Goal: Navigation & Orientation: Find specific page/section

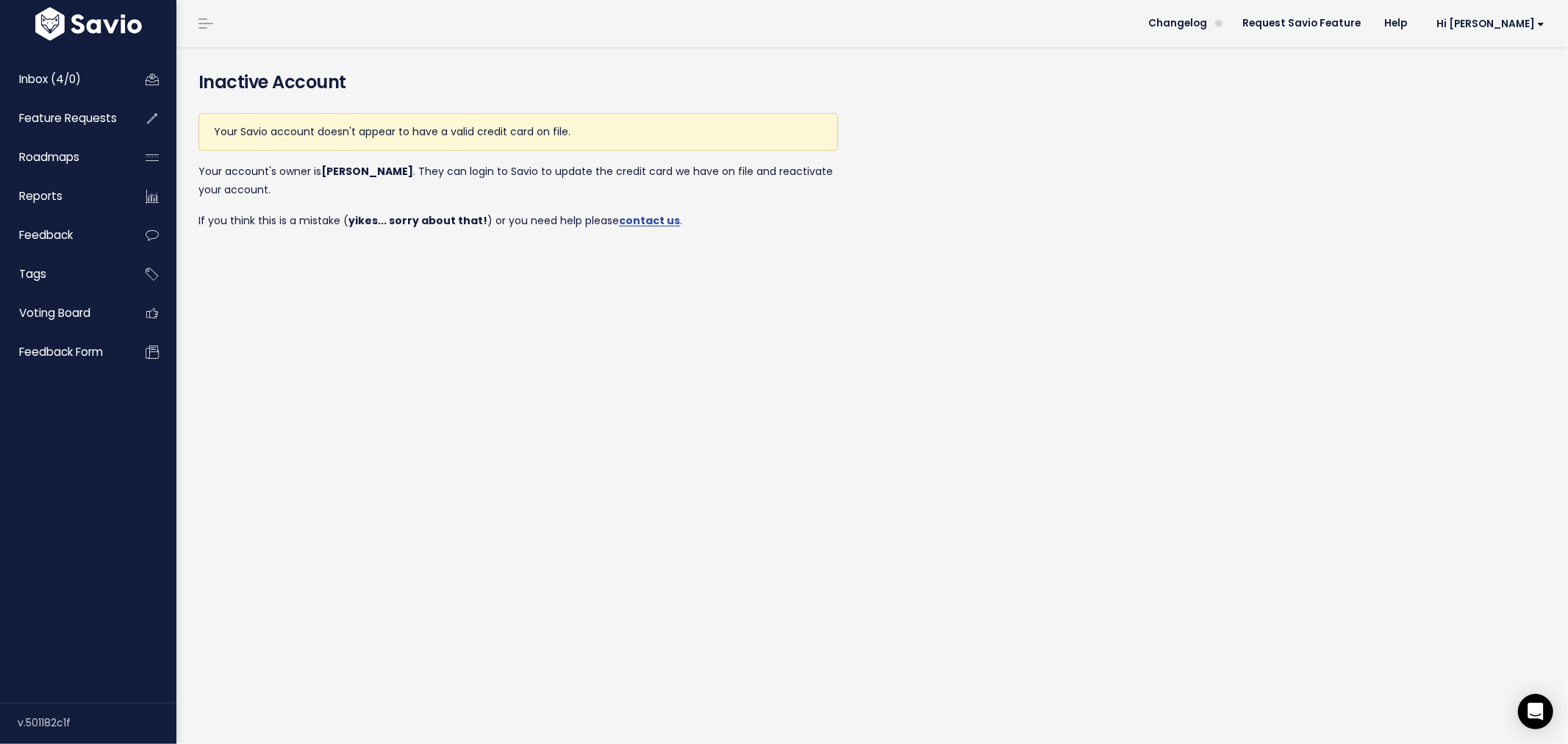
click at [541, 202] on div "Your Savio account doesn't appear to have a valid credit card on file. Your acc…" at bounding box center [518, 171] width 639 height 141
click at [1508, 26] on span "Hi [PERSON_NAME]" at bounding box center [1490, 24] width 108 height 11
click at [119, 93] on link "Inbox (4/0)" at bounding box center [63, 79] width 118 height 33
click at [1509, 22] on span "Hi [PERSON_NAME]" at bounding box center [1490, 24] width 108 height 11
click at [1482, 149] on link "Manage Users" at bounding box center [1496, 153] width 108 height 29
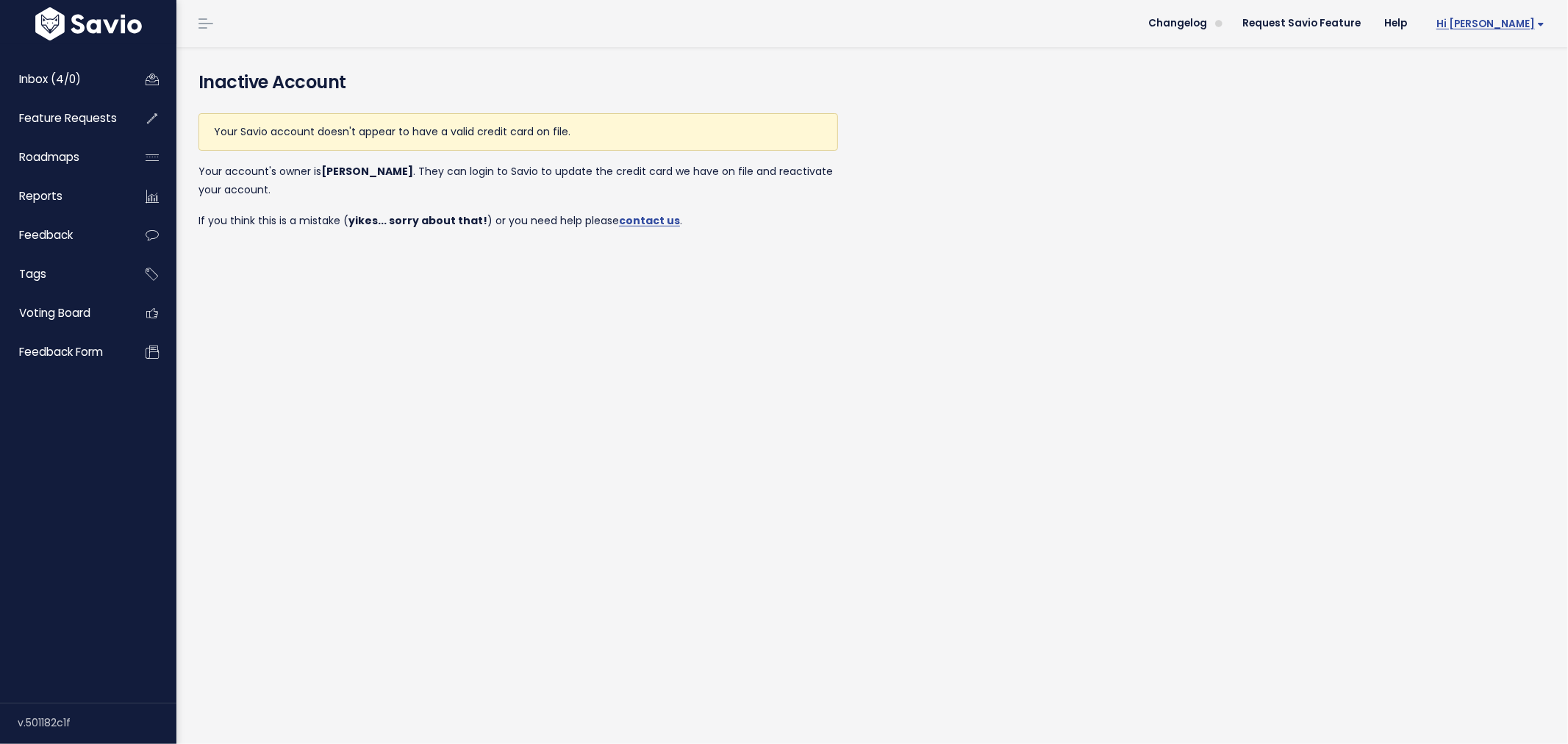
click at [1532, 28] on link "Hi [PERSON_NAME]" at bounding box center [1487, 24] width 138 height 23
click at [1465, 160] on link "Manage Users" at bounding box center [1496, 153] width 108 height 29
click at [54, 125] on span "Feature Requests" at bounding box center [68, 118] width 97 height 16
click at [57, 116] on span "Feature Requests" at bounding box center [68, 118] width 97 height 16
click at [77, 72] on span "Inbox (4/0)" at bounding box center [50, 79] width 62 height 16
